Goal: Task Accomplishment & Management: Manage account settings

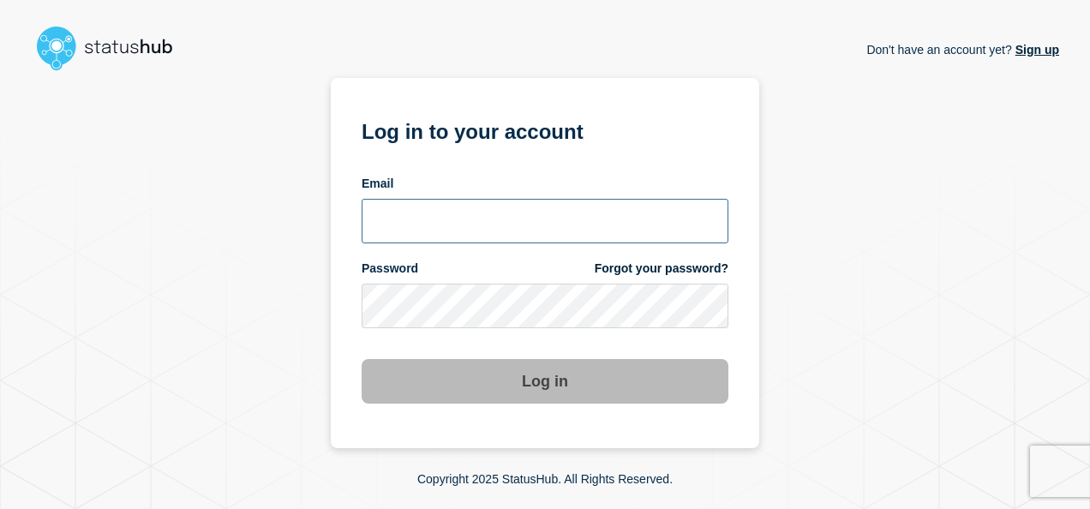
type input "[EMAIL_ADDRESS][DOMAIN_NAME]"
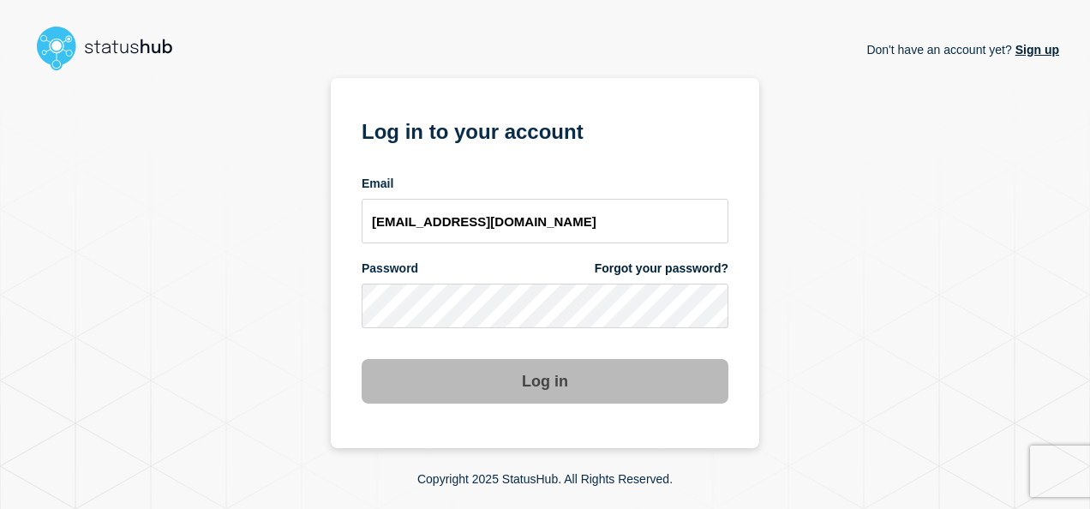
click at [459, 392] on button "Log in" at bounding box center [545, 381] width 367 height 45
